Goal: Find specific page/section: Find specific page/section

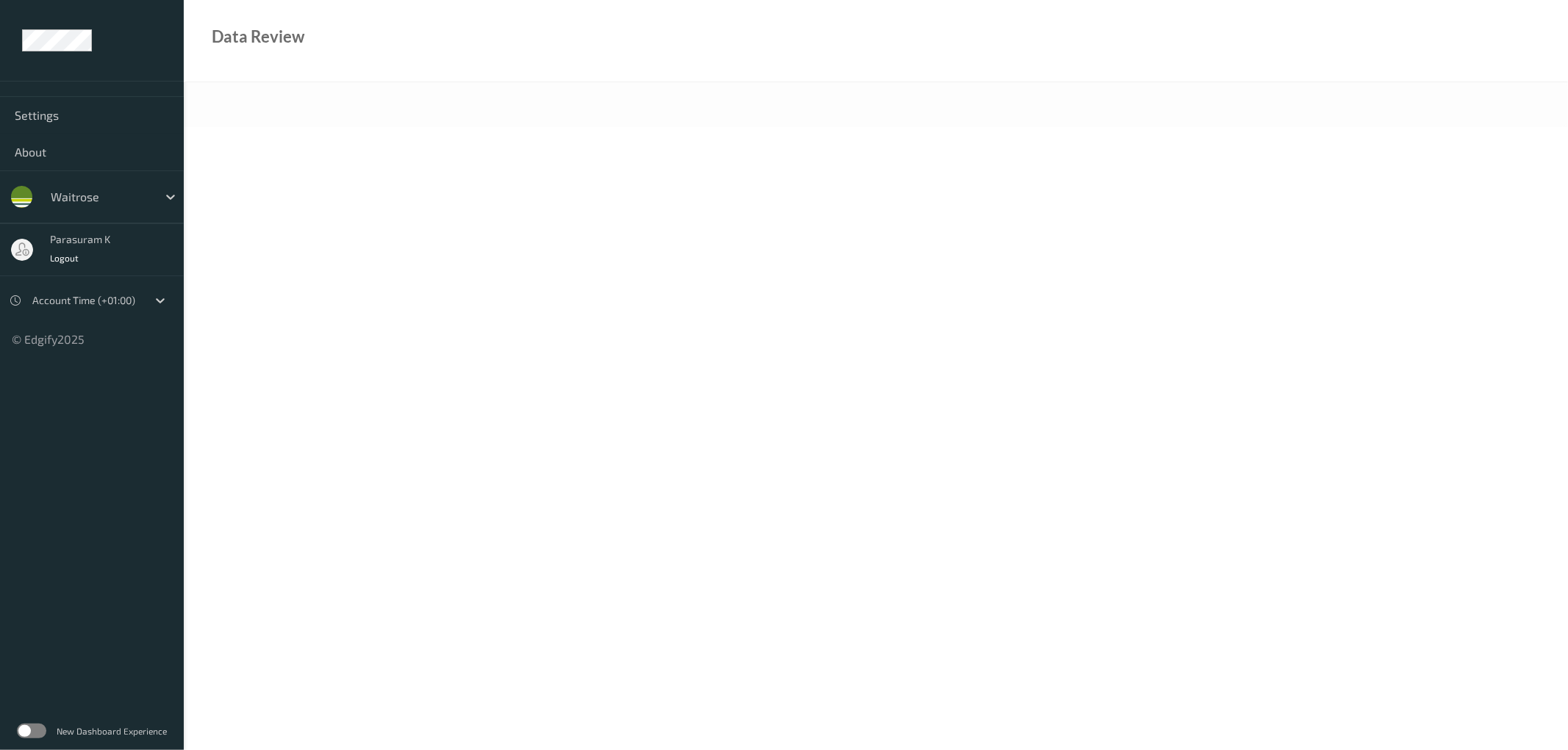
click at [42, 726] on label at bounding box center [31, 731] width 30 height 14
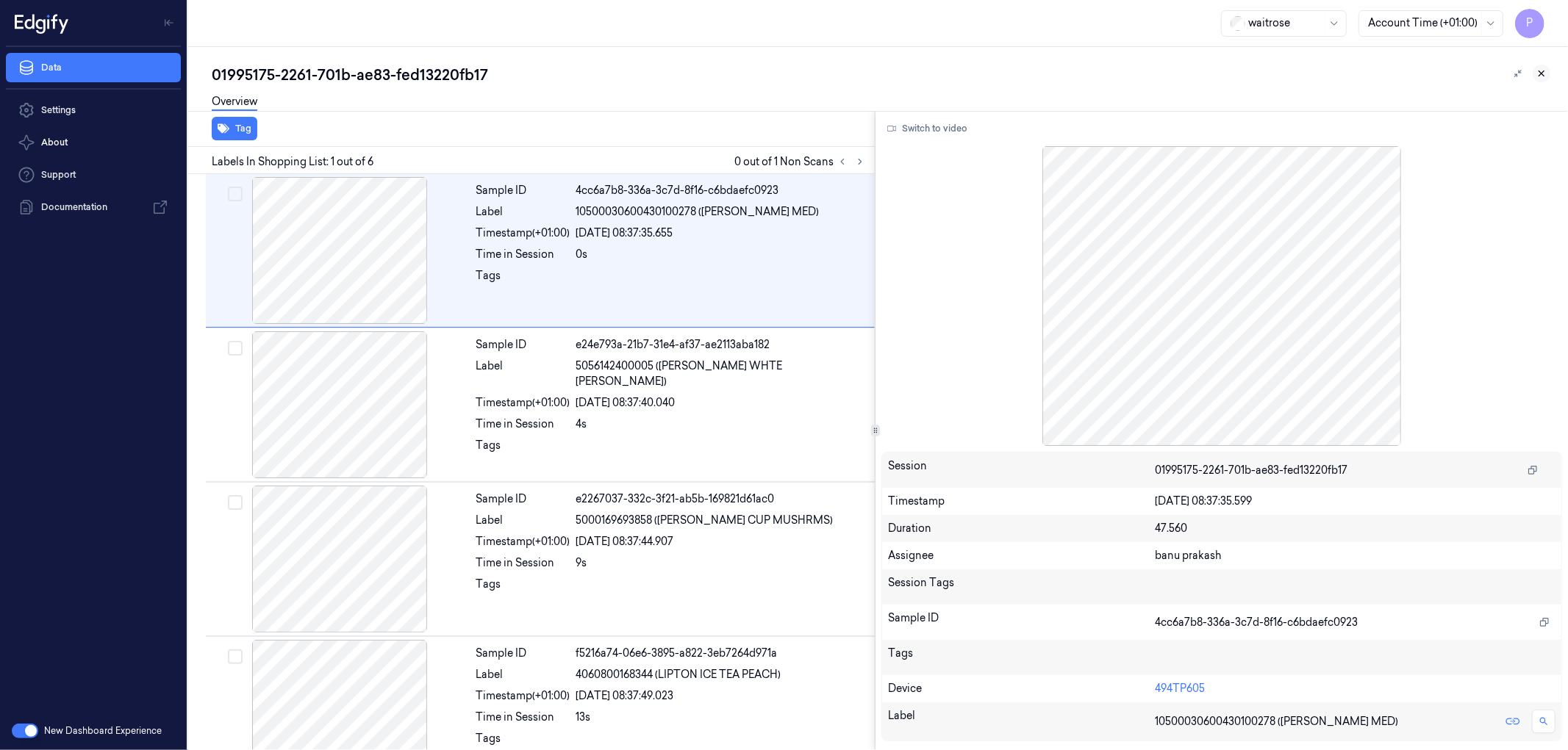
click at [1542, 68] on icon at bounding box center [1542, 74] width 10 height 10
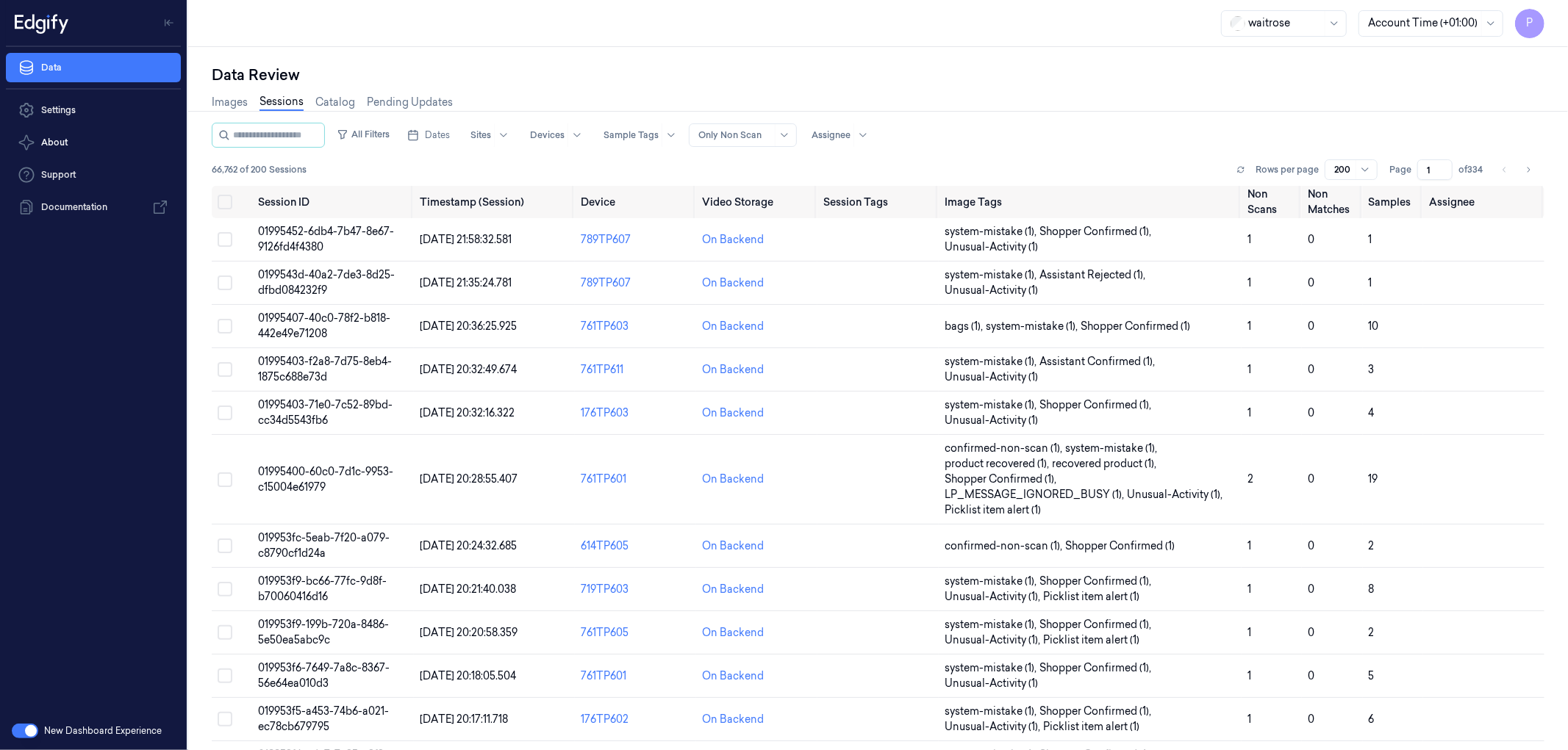
click at [19, 731] on button "button" at bounding box center [25, 731] width 26 height 14
